Goal: Task Accomplishment & Management: Manage account settings

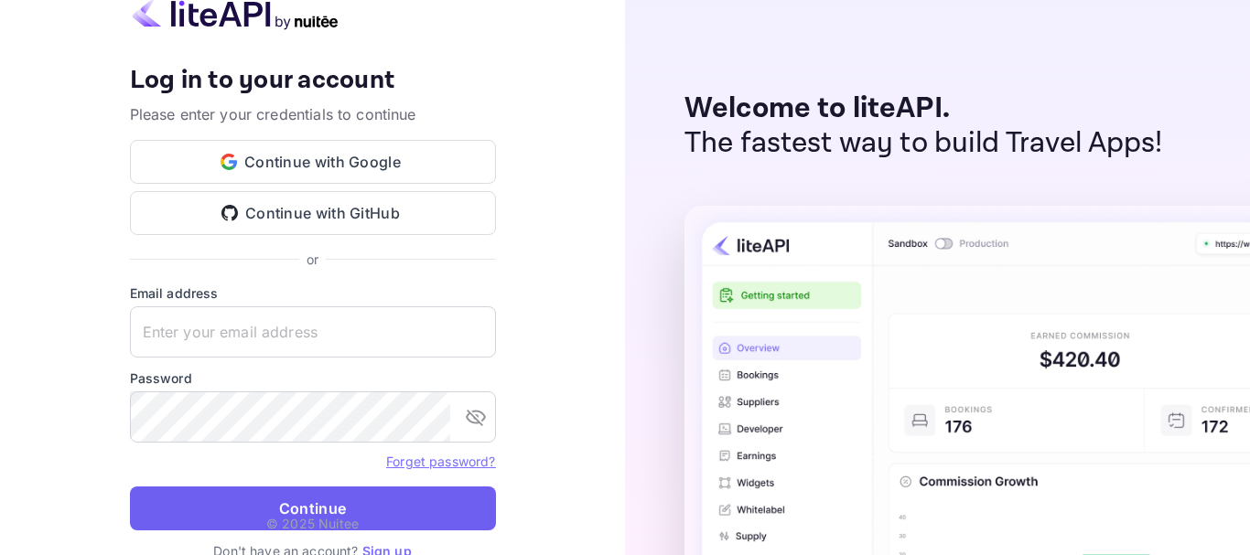
type input "[EMAIL_ADDRESS][DOMAIN_NAME]"
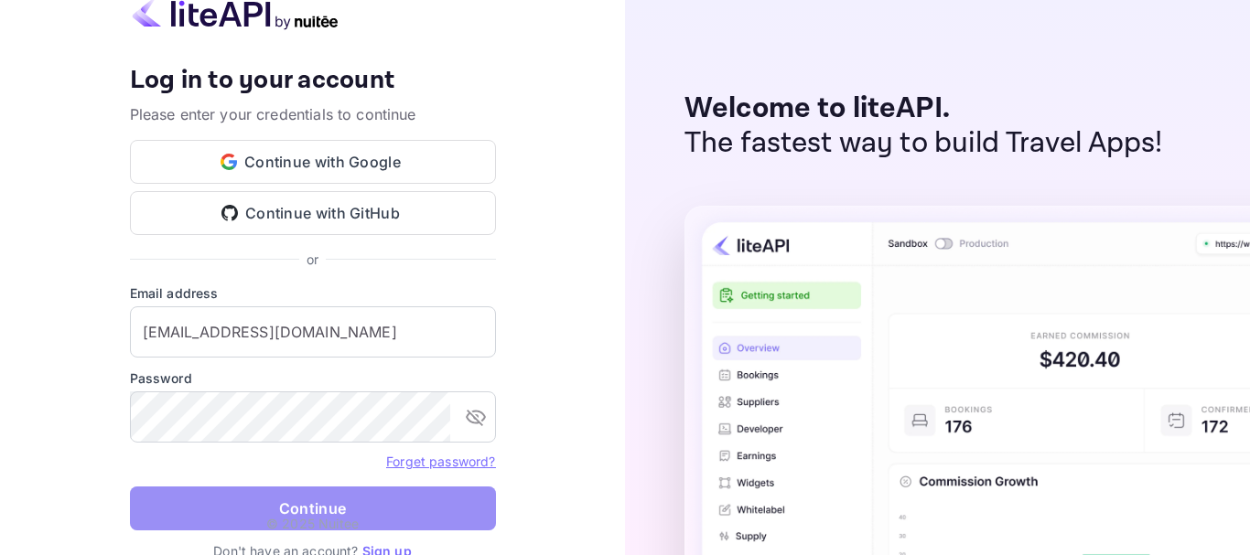
click at [312, 496] on button "Continue" at bounding box center [313, 509] width 366 height 44
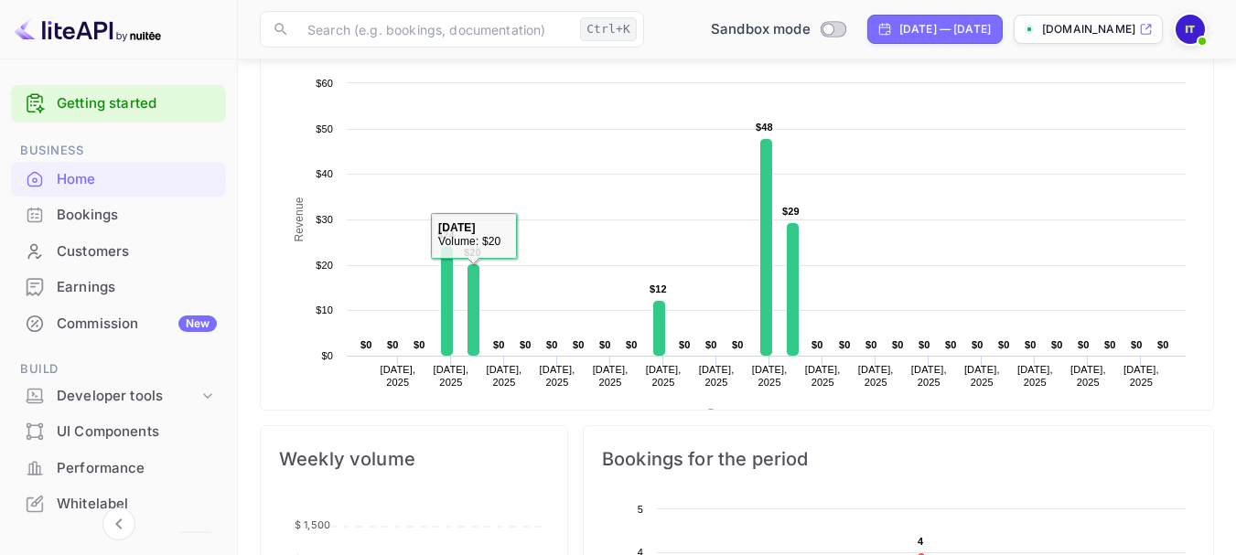
scroll to position [315, 0]
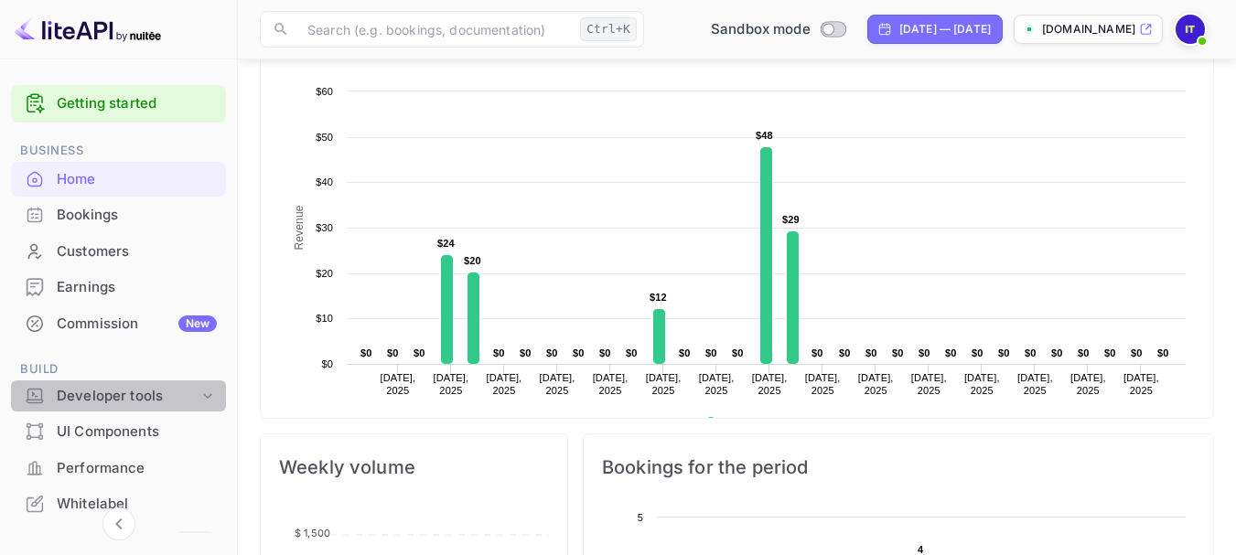
click at [124, 394] on div "Developer tools" at bounding box center [128, 396] width 142 height 21
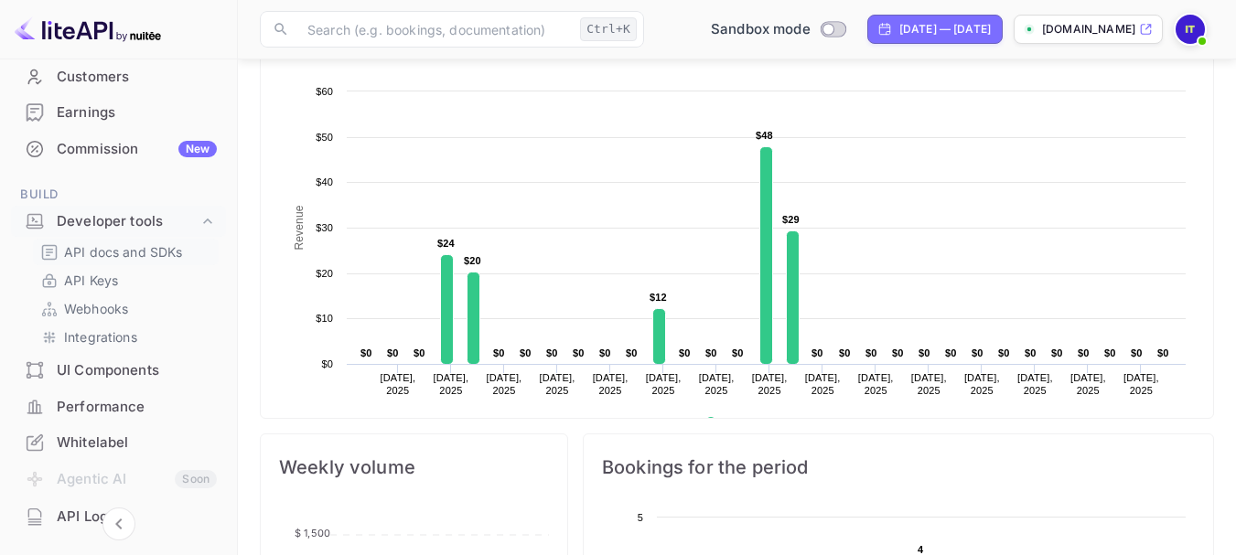
scroll to position [174, 0]
click at [125, 252] on p "API docs and SDKs" at bounding box center [123, 252] width 119 height 19
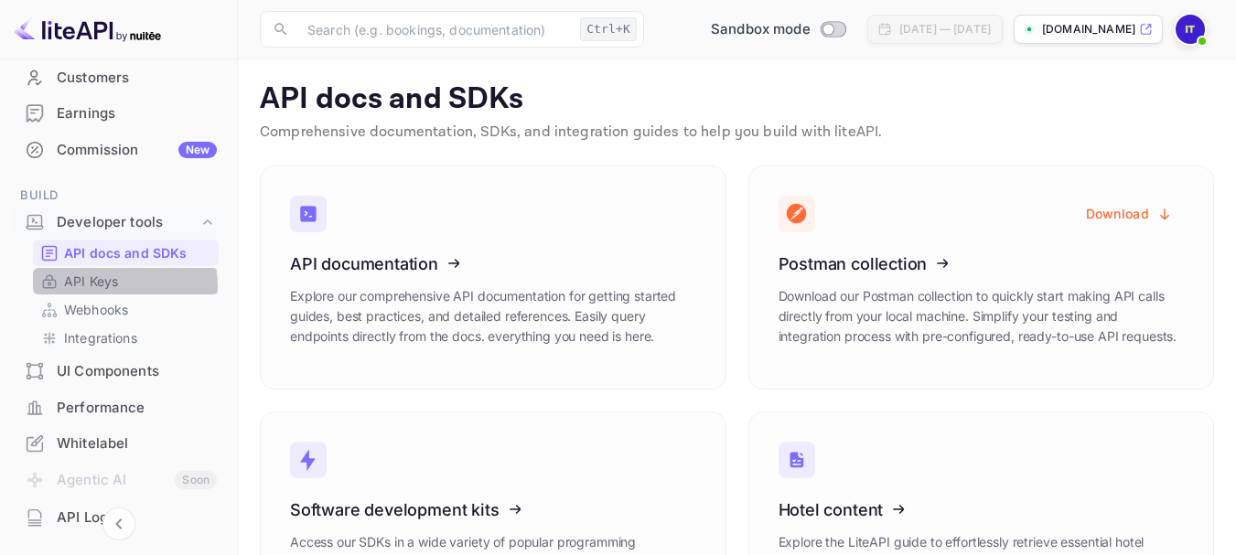
click at [115, 286] on p "API Keys" at bounding box center [91, 281] width 54 height 19
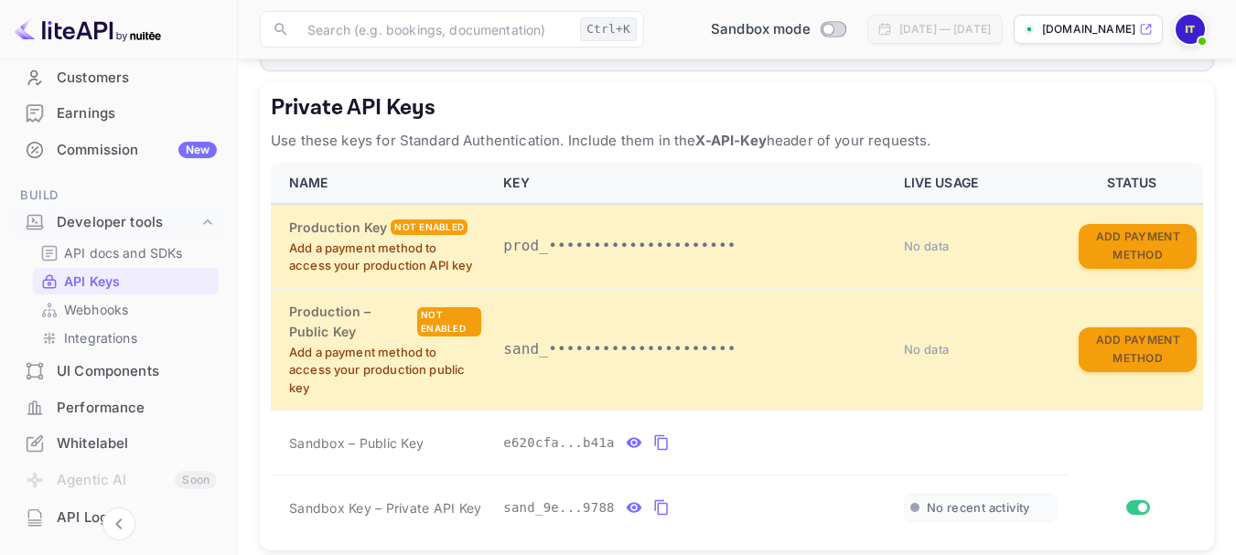
scroll to position [340, 0]
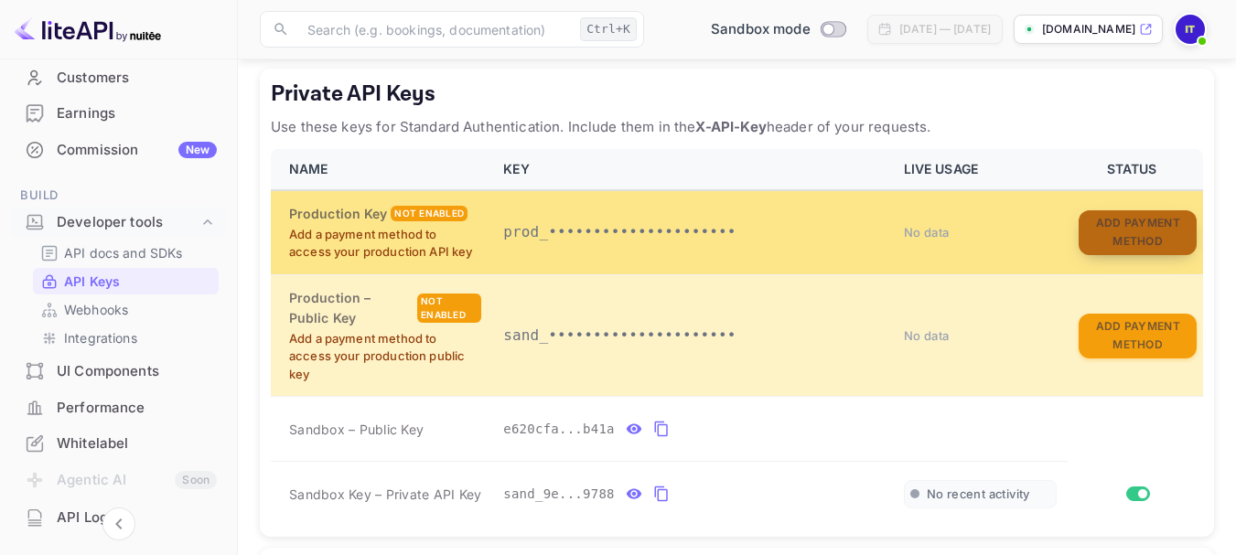
click at [1128, 227] on button "Add Payment Method" at bounding box center [1138, 232] width 118 height 45
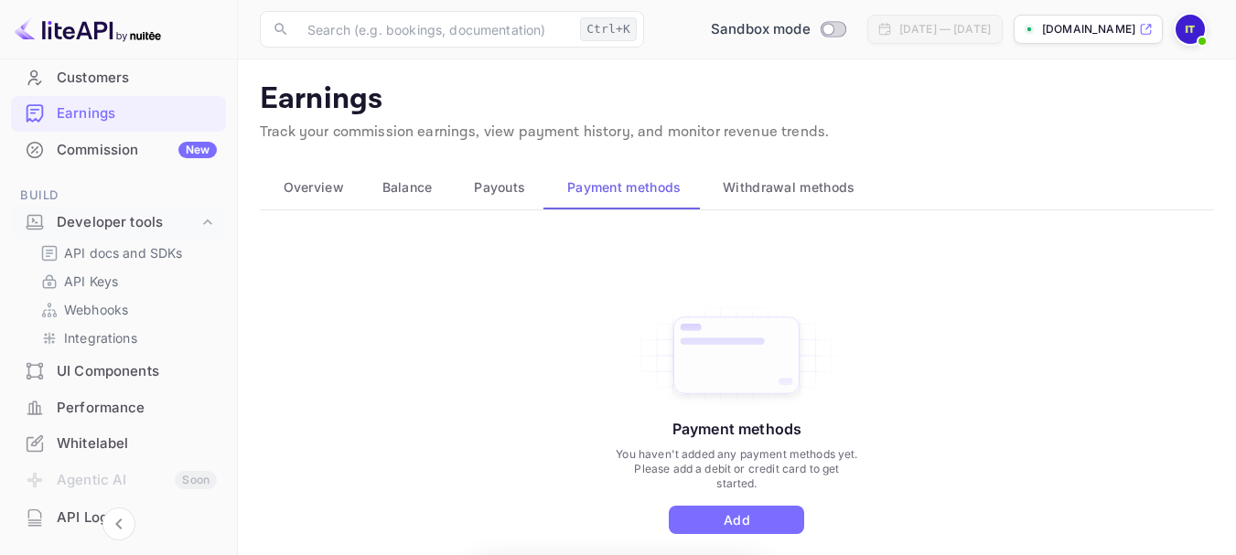
scroll to position [129, 0]
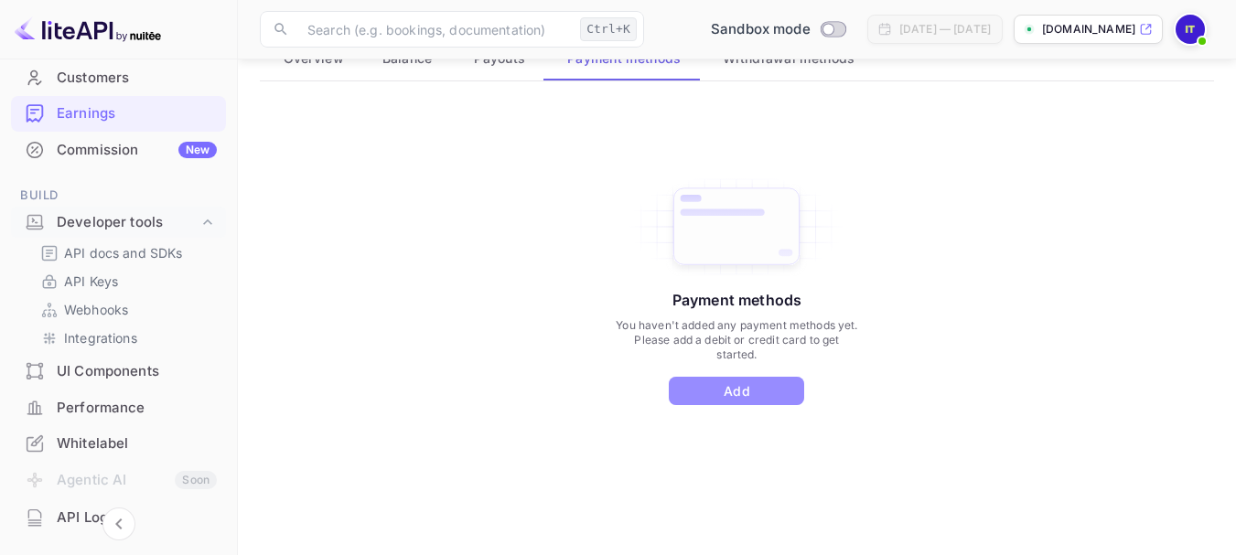
click at [727, 399] on button "Add" at bounding box center [736, 391] width 135 height 28
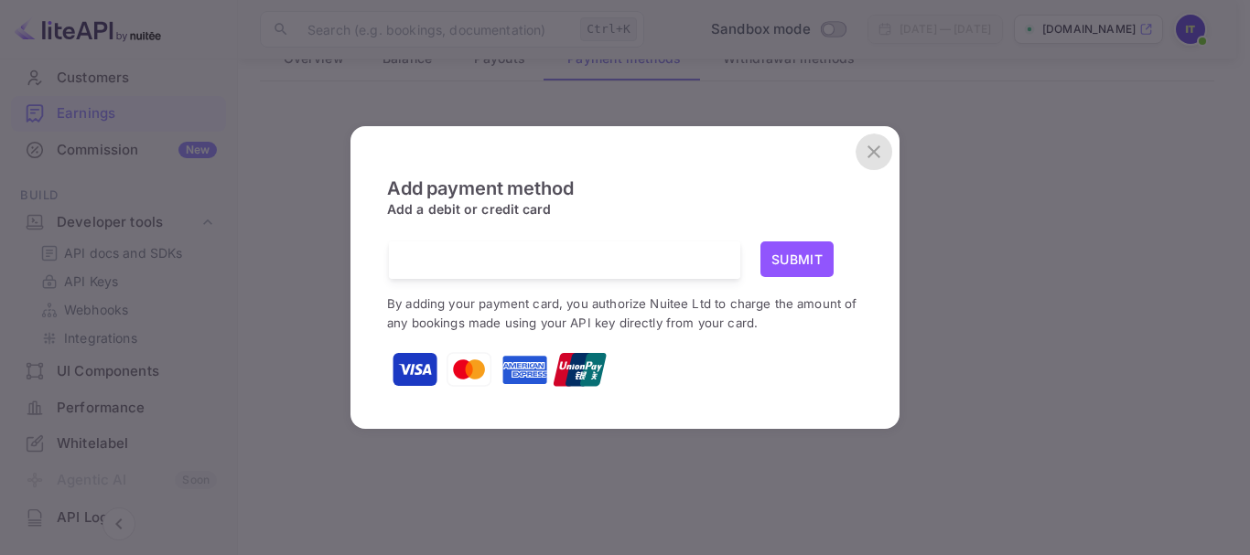
click at [876, 152] on icon "close" at bounding box center [874, 152] width 22 height 22
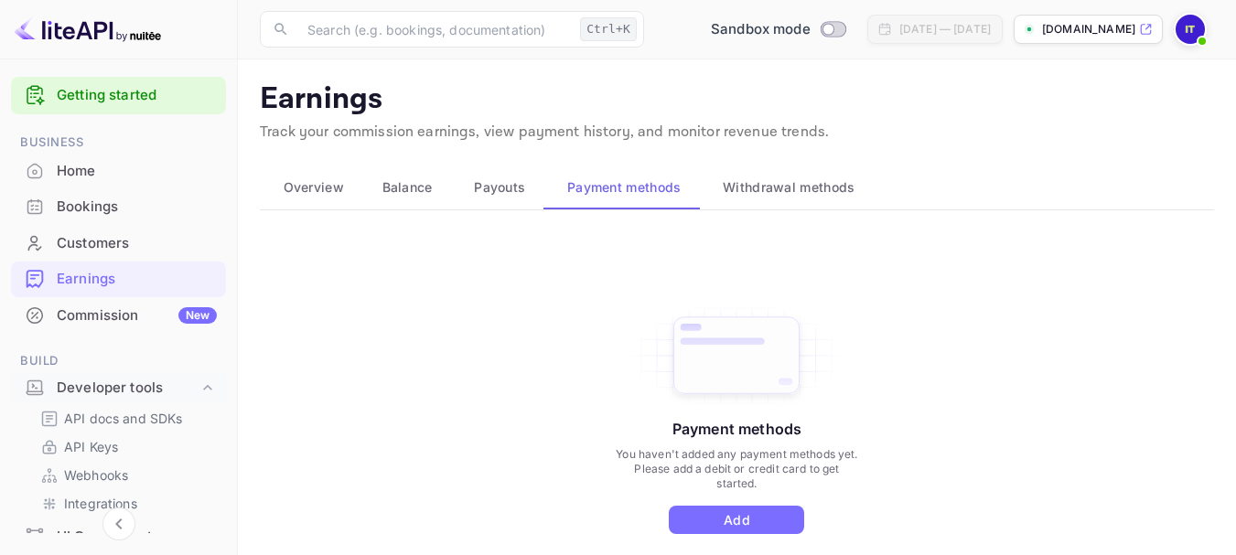
scroll to position [4, 0]
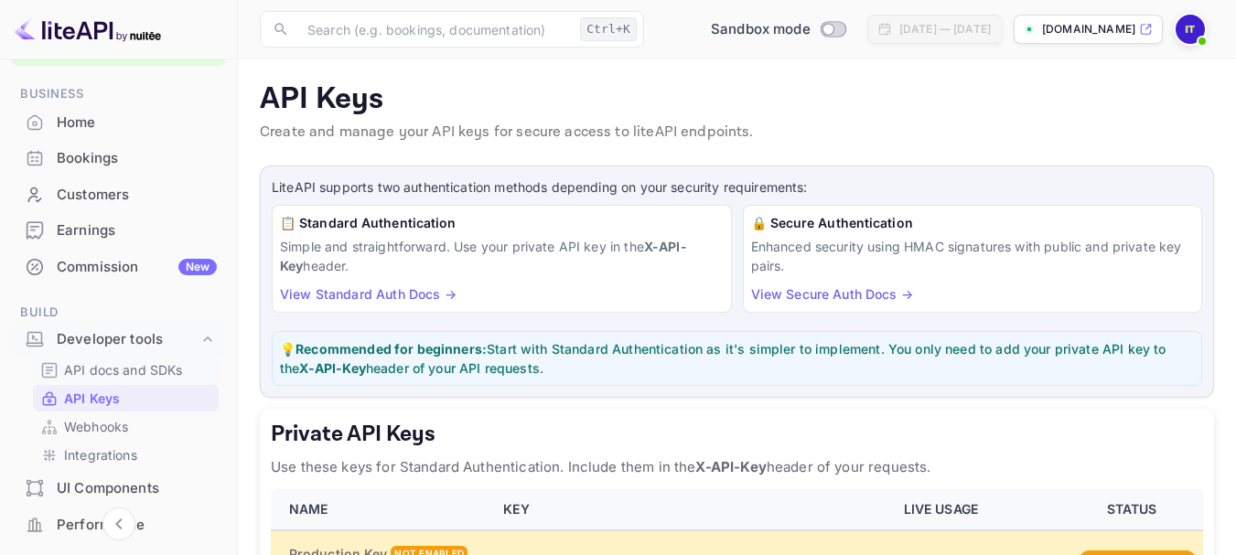
scroll to position [112, 0]
